Goal: Browse casually: Explore the website without a specific task or goal

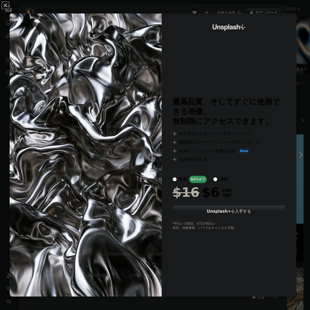
click at [305, 8] on div "An X shape Unsplash+ 最高品質、そしてすぐに使用できる画像。 無制限にアクセスできます。 A plus sign 毎月追加されるメンバー限…" at bounding box center [155, 155] width 310 height 310
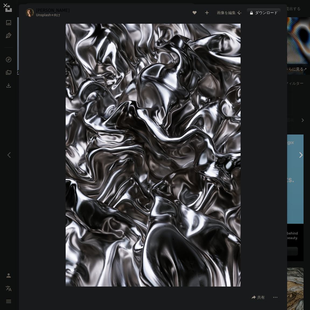
click at [298, 44] on div "An X shape Chevron left Chevron right [PERSON_NAME] Unsplash+ 向け A heart A plus…" at bounding box center [155, 155] width 310 height 310
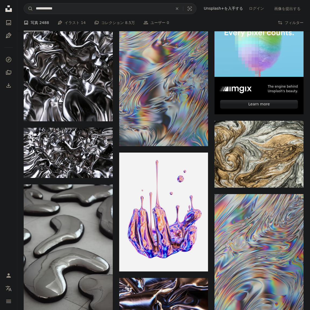
scroll to position [143, 0]
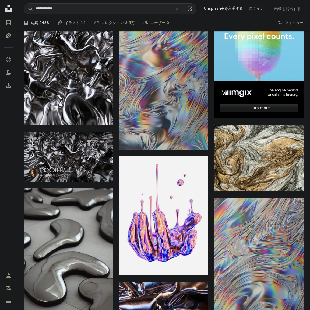
click at [75, 131] on img at bounding box center [68, 156] width 89 height 50
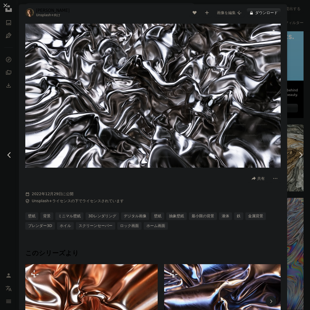
click at [185, 111] on img "この画像でズームインする" at bounding box center [152, 96] width 255 height 144
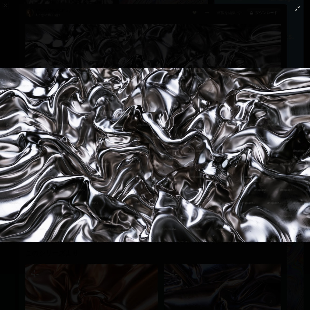
click at [205, 36] on button "この画像でズームアウトする" at bounding box center [155, 155] width 311 height 310
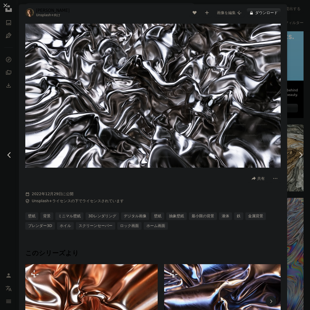
click at [301, 20] on div "An X shape Chevron left Chevron right [PERSON_NAME] Unsplash+ 向け A heart A plus…" at bounding box center [155, 155] width 310 height 310
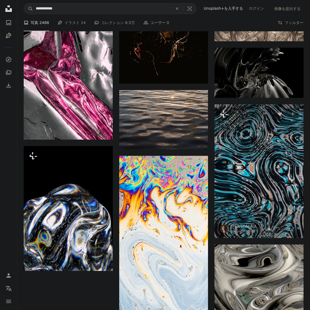
scroll to position [541, 0]
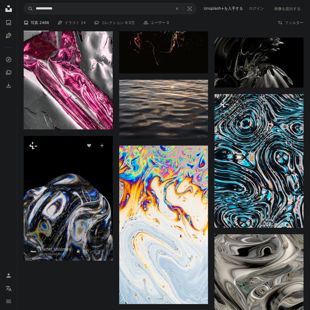
click at [65, 138] on img at bounding box center [68, 198] width 89 height 125
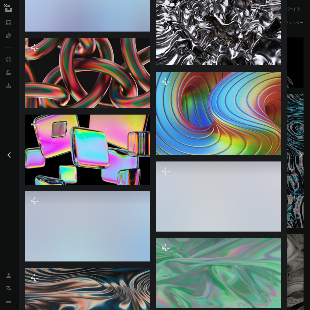
scroll to position [4113, 0]
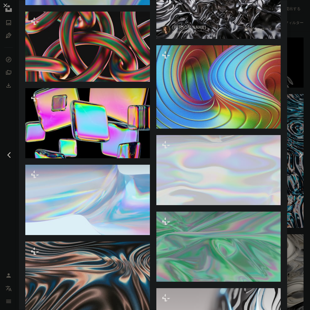
click at [231, 39] on img at bounding box center [218, 4] width 125 height 70
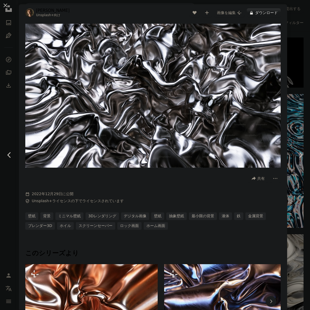
click at [298, 19] on div "An X shape Chevron left Chevron right [PERSON_NAME] Unsplash+ 向け A heart A plus…" at bounding box center [155, 155] width 310 height 310
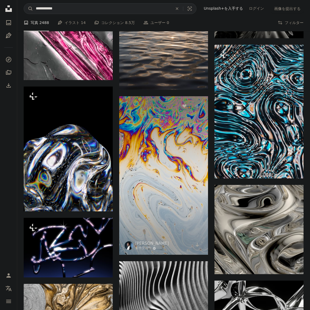
scroll to position [551, 0]
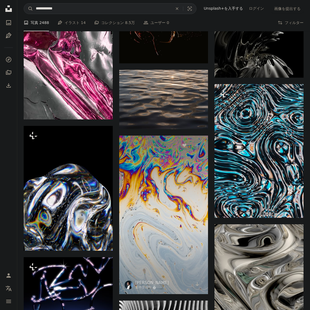
click at [177, 149] on img at bounding box center [163, 214] width 89 height 158
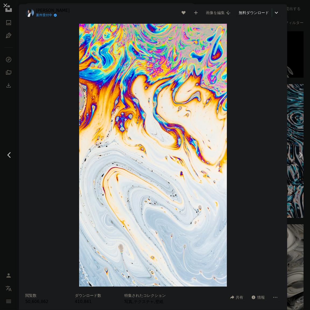
click at [296, 66] on div "An X shape Chevron left Chevron right [PERSON_NAME] 案件受付中 A checkmark inside of…" at bounding box center [155, 155] width 310 height 310
